Goal: Communication & Community: Answer question/provide support

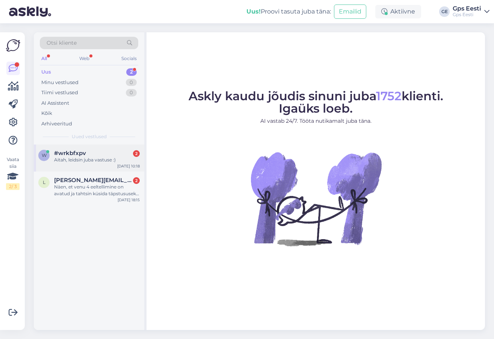
click at [90, 152] on div "#wrkbfxpv 2" at bounding box center [97, 153] width 86 height 7
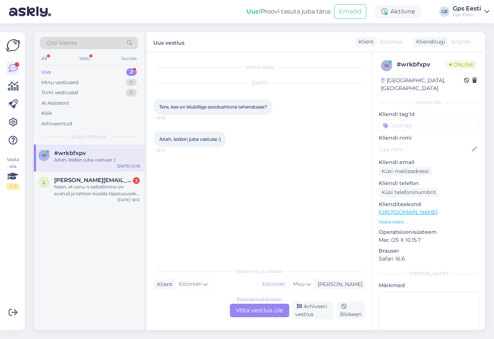
click at [215, 221] on div "Vestlus algas [DATE] Tere, kes on klubiliige soodushinna tahenduses? 10:18 Aita…" at bounding box center [263, 158] width 218 height 198
click at [239, 313] on div "Estonian to Estonian Võta vestlus üle" at bounding box center [259, 311] width 59 height 14
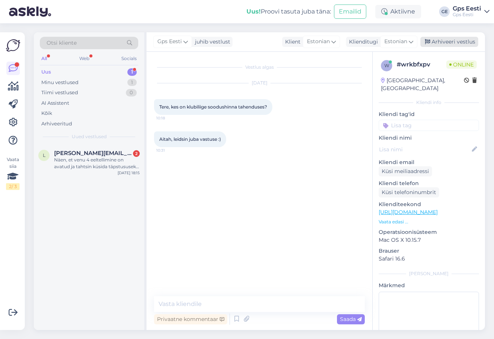
click at [448, 38] on div "Arhiveeri vestlus" at bounding box center [450, 42] width 58 height 10
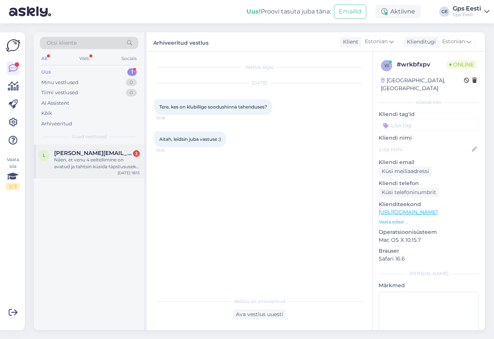
click at [78, 162] on div "Näen, et venu 4 eeltellimine on avatud ja tahtsin küsida täpstususeks, et 41mm …" at bounding box center [97, 164] width 86 height 14
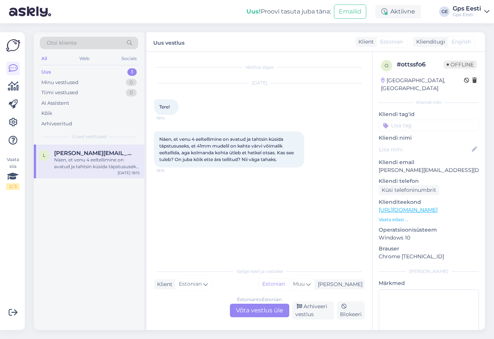
click at [257, 309] on div "Estonian to Estonian Võta vestlus üle" at bounding box center [259, 311] width 59 height 14
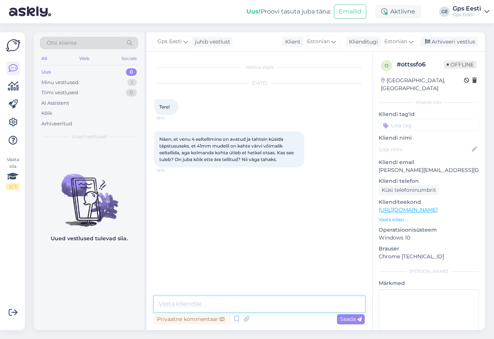
click at [232, 304] on textarea at bounding box center [259, 305] width 211 height 16
click at [427, 207] on link "https://www.gpseesti.ee/sport/aktiivsus/venu-4-41mm:lunar-goldbone" at bounding box center [408, 210] width 59 height 7
click at [196, 306] on textarea at bounding box center [259, 305] width 211 height 16
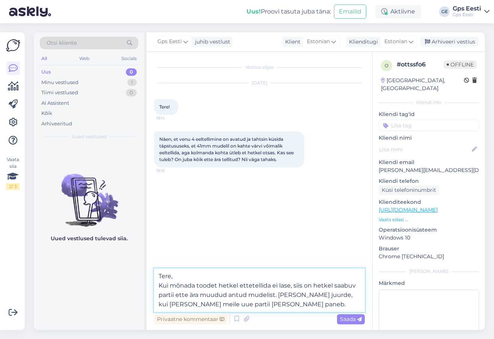
click at [187, 282] on textarea "Tere, Kui mõnada toodet hetkel ettetellida ei lase, siis on hetkel saabuv parti…" at bounding box center [259, 291] width 211 height 44
click at [276, 303] on textarea "Tere, Kui mõnda toodet hetkel ettetellida ei lase, siis on hetkel saabuv partii…" at bounding box center [259, 291] width 211 height 44
click at [262, 295] on textarea "Tere, Kui mõnda toodet hetkel ettetellida ei lase, siis on hetkel saabuv partii…" at bounding box center [259, 291] width 211 height 44
type textarea "Tere, Kui mõnda toodet hetkel ettetellida ei lase, siis on hetkel saabuv partii…"
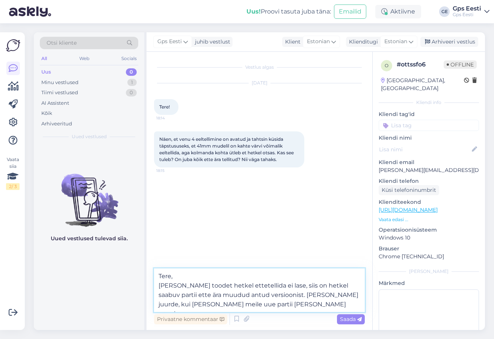
click at [290, 305] on textarea "Tere, Kui mõnda toodet hetkel ettetellida ei lase, siis on hetkel saabuv partii…" at bounding box center [259, 291] width 211 height 44
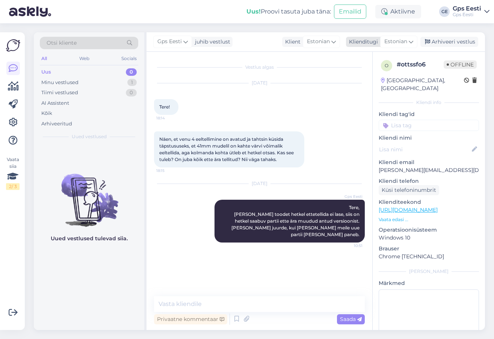
click at [465, 42] on div "Arhiveeri vestlus" at bounding box center [450, 42] width 58 height 10
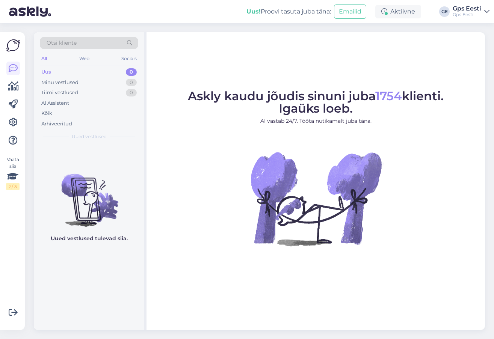
click at [306, 214] on img at bounding box center [315, 198] width 135 height 135
click at [411, 13] on div "Aktiivne" at bounding box center [398, 12] width 46 height 14
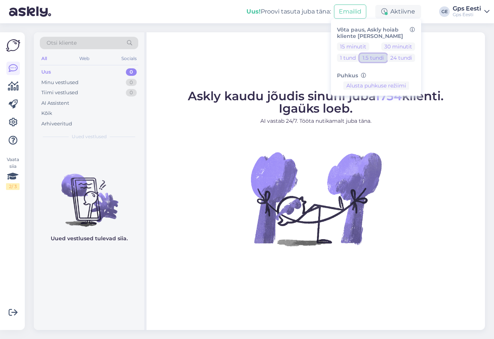
click at [369, 57] on button "1.5 tundi" at bounding box center [373, 58] width 27 height 8
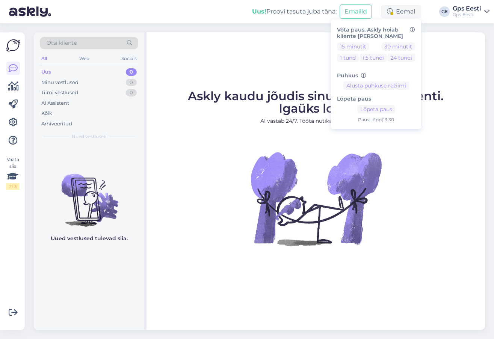
click at [231, 175] on figure "Askly kaudu jõudis sinuni juba 1754 klienti. Igaüks loeb. AI vastab 24/7. Tööta…" at bounding box center [315, 178] width 325 height 176
